Goal: Find specific page/section: Find specific page/section

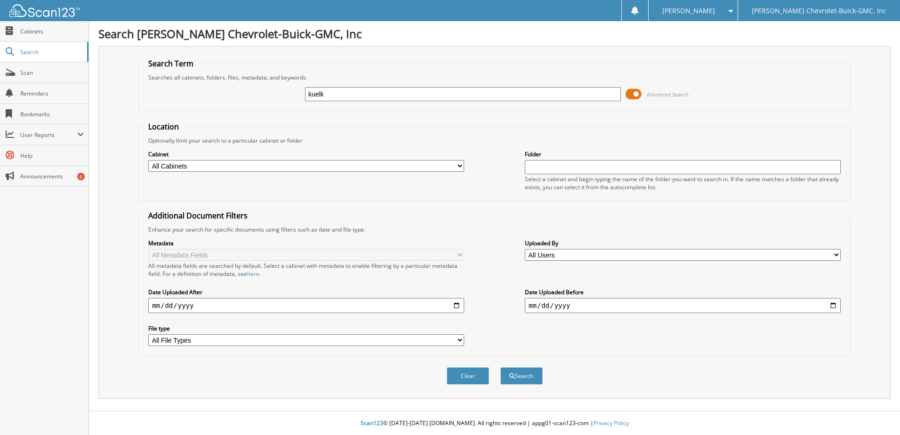
type input "kuelk"
click at [500, 367] on button "Search" at bounding box center [521, 375] width 42 height 17
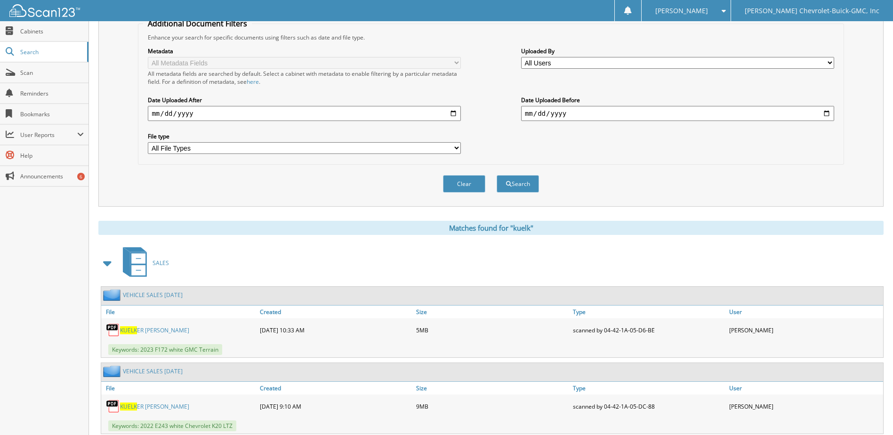
scroll to position [282, 0]
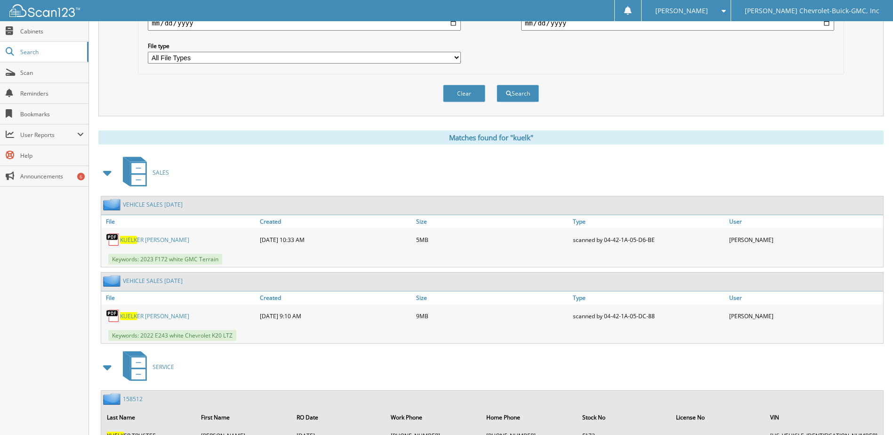
click at [177, 243] on link "KUELK ER [PERSON_NAME]" at bounding box center [154, 240] width 69 height 8
